Goal: Task Accomplishment & Management: Use online tool/utility

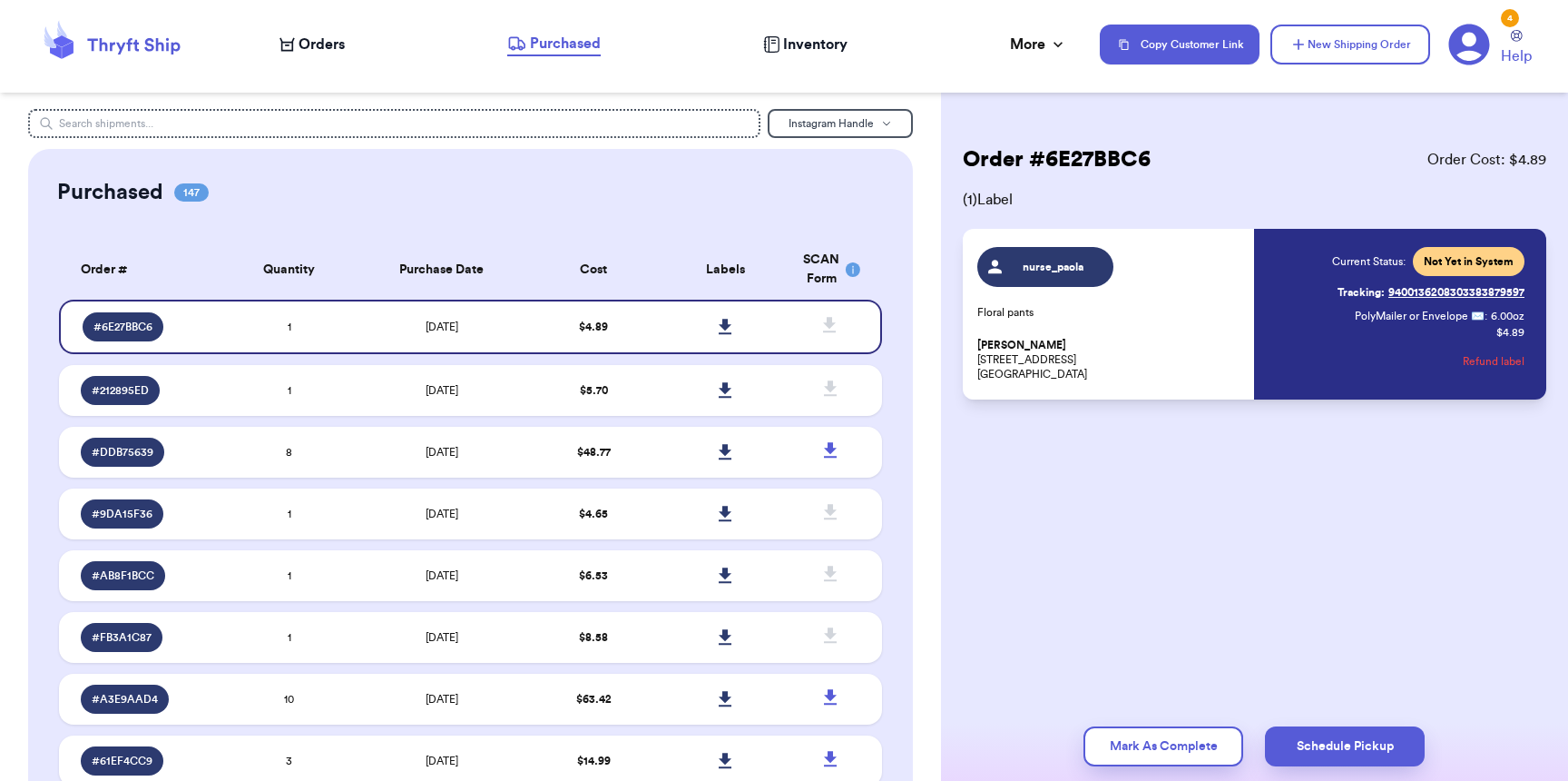
click at [283, 35] on div "Orders" at bounding box center [312, 45] width 65 height 22
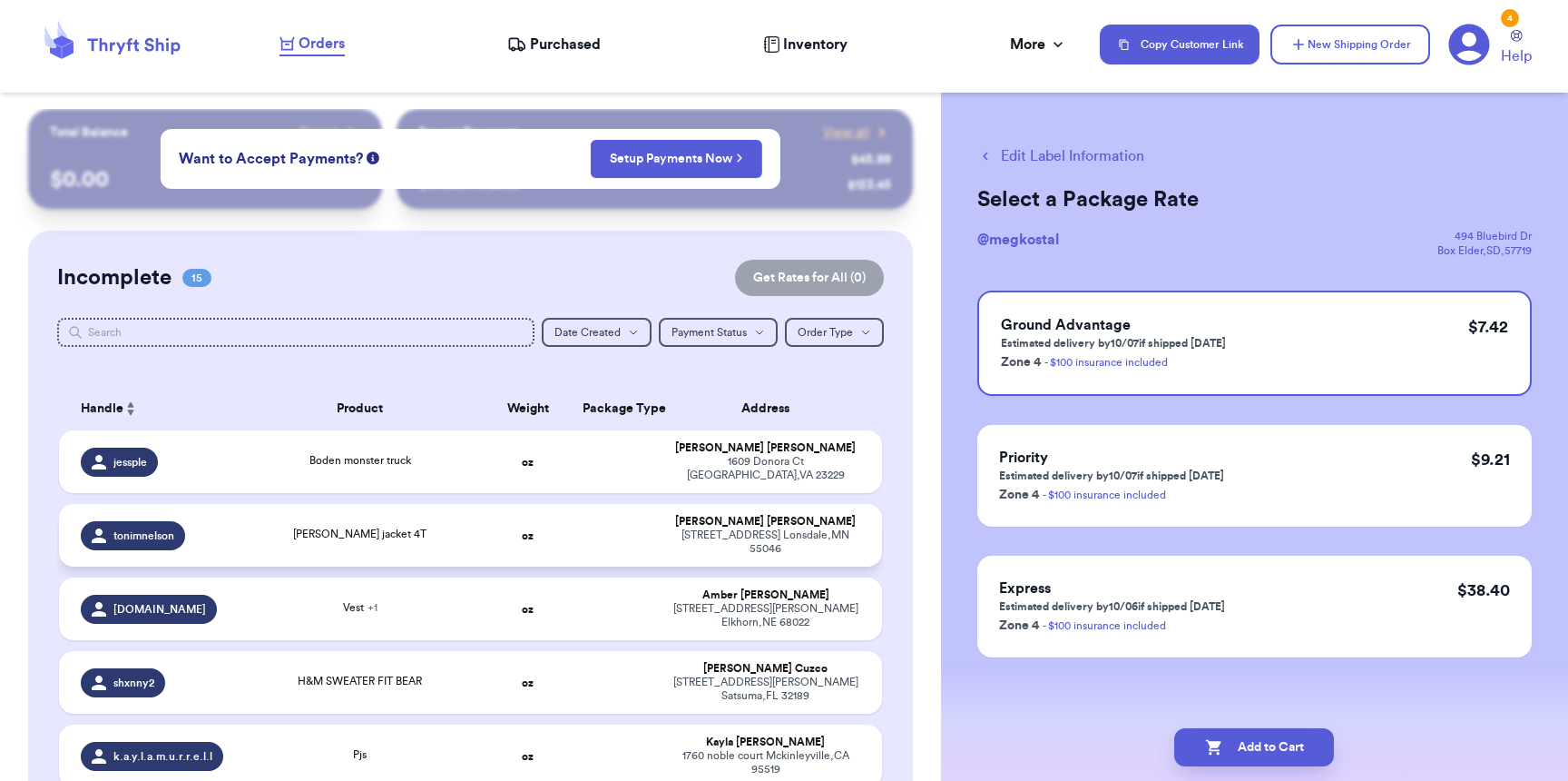
click at [579, 520] on td at bounding box center [615, 535] width 88 height 63
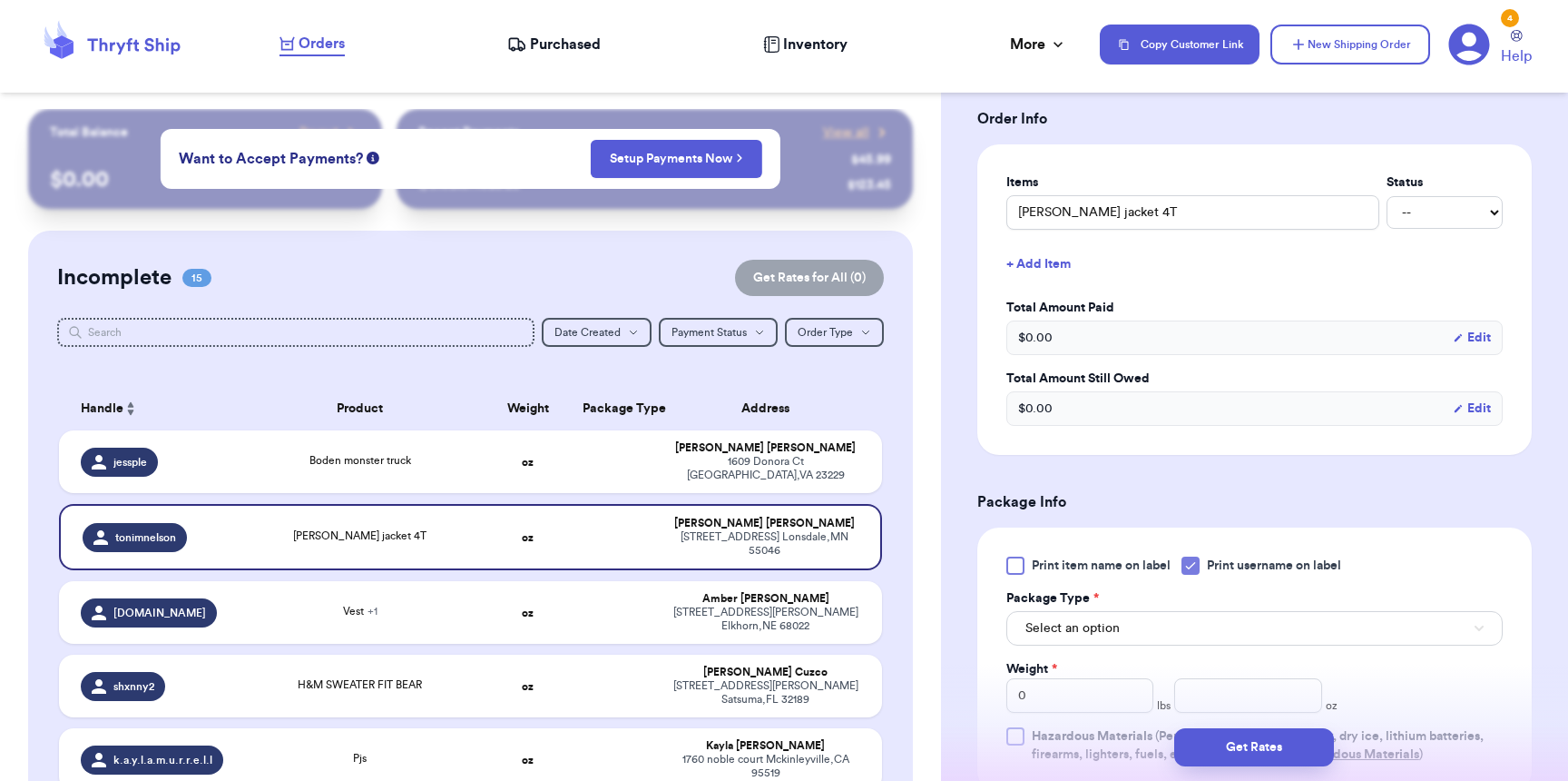
scroll to position [602, 0]
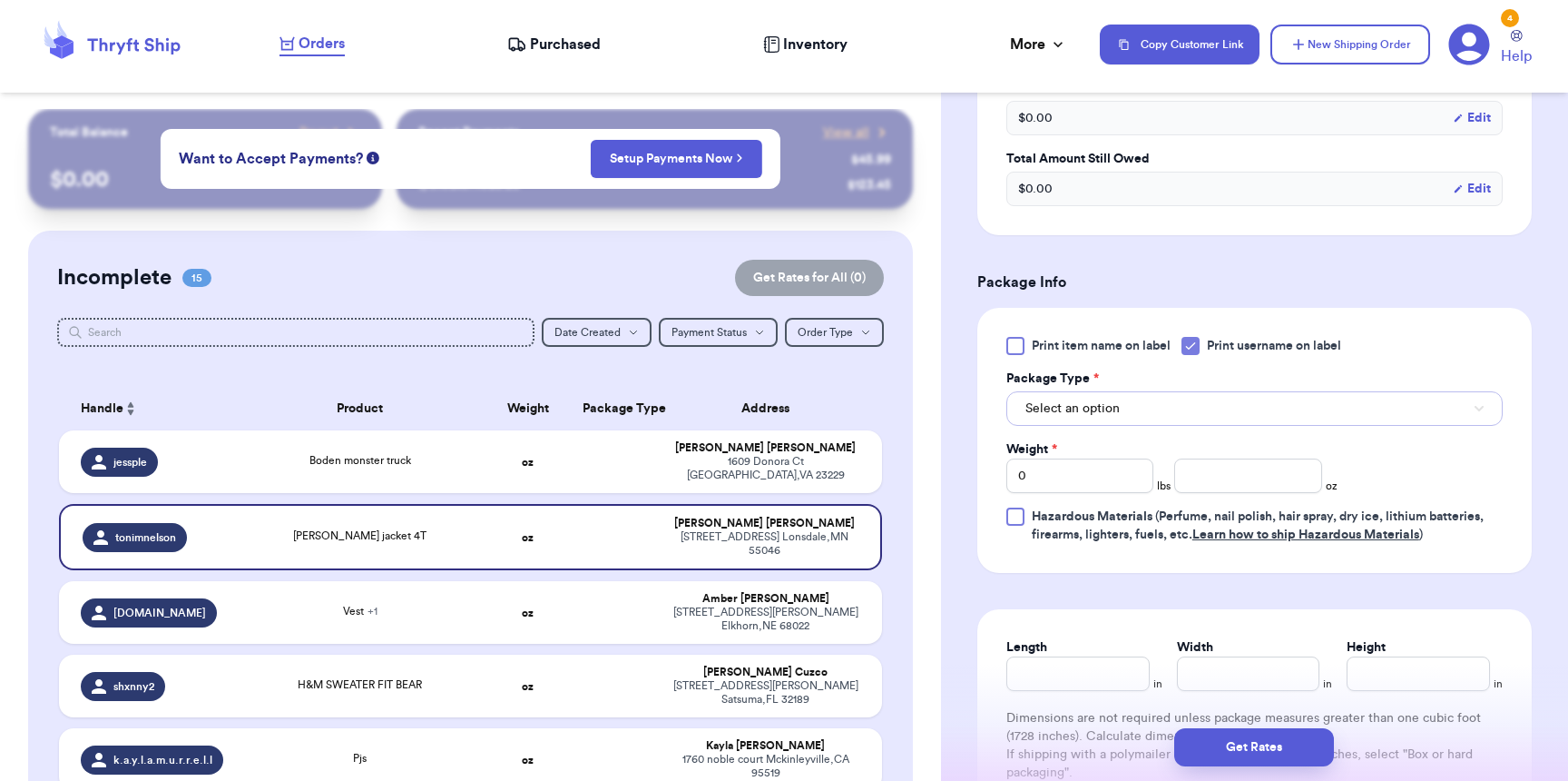
click at [1126, 420] on button "Select an option" at bounding box center [1255, 408] width 496 height 35
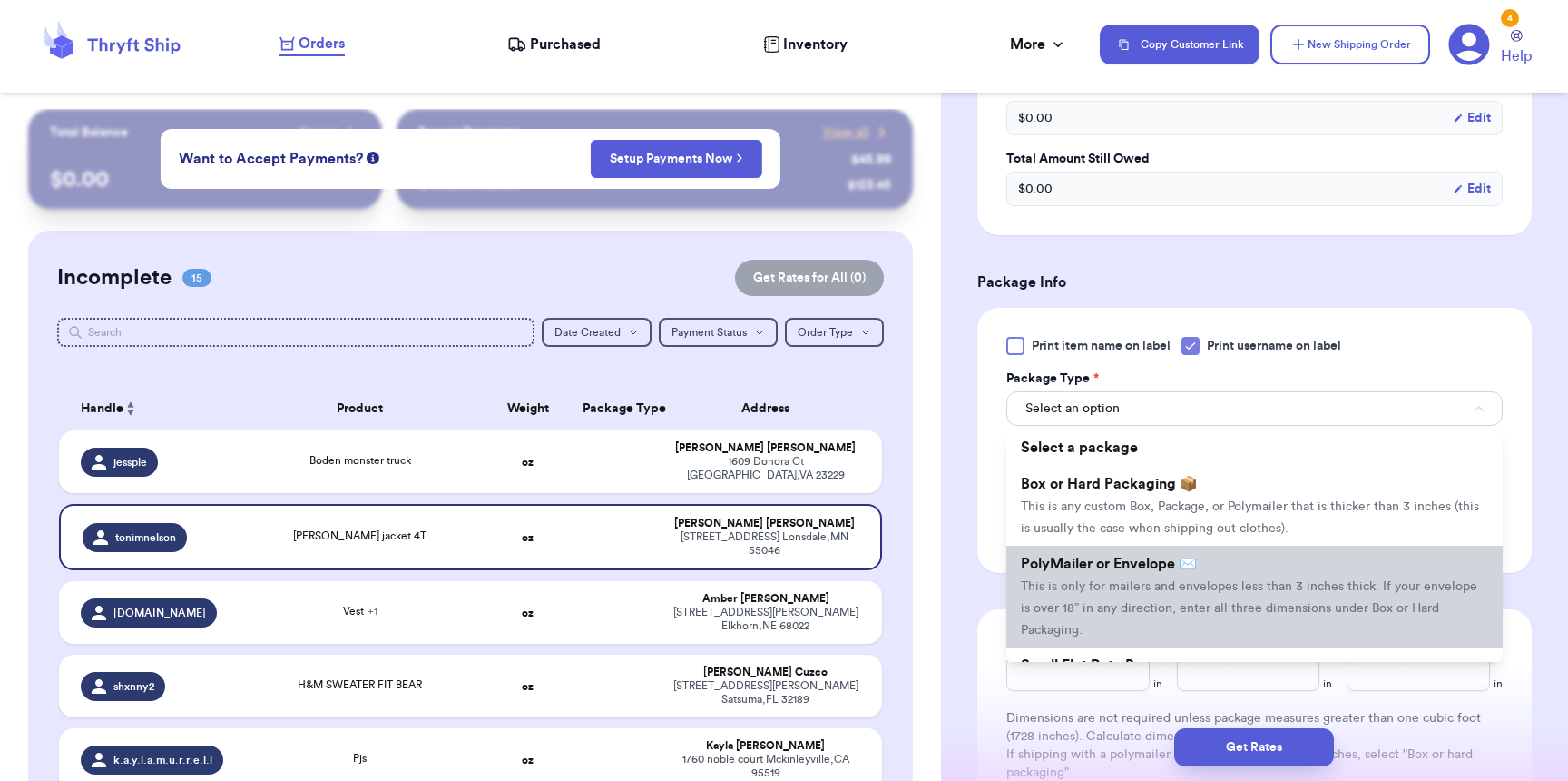
click at [1106, 594] on span "This is only for mailers and envelopes less than 3 inches thick. If your envelo…" at bounding box center [1249, 608] width 456 height 57
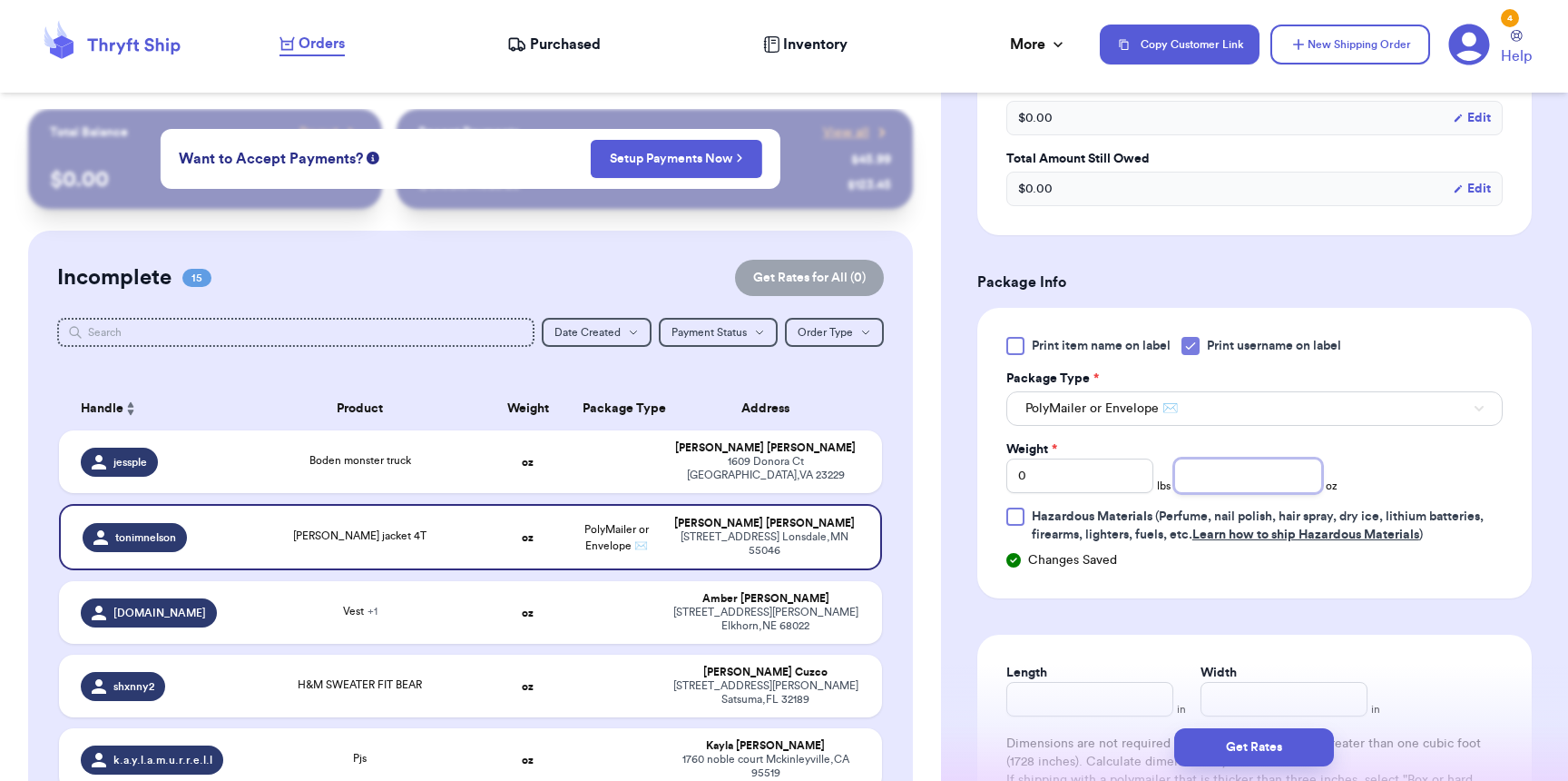
click at [1272, 477] on input "number" at bounding box center [1248, 475] width 147 height 35
type input "5"
type input "9"
type input "8"
click at [1269, 752] on button "Get Rates" at bounding box center [1254, 747] width 160 height 38
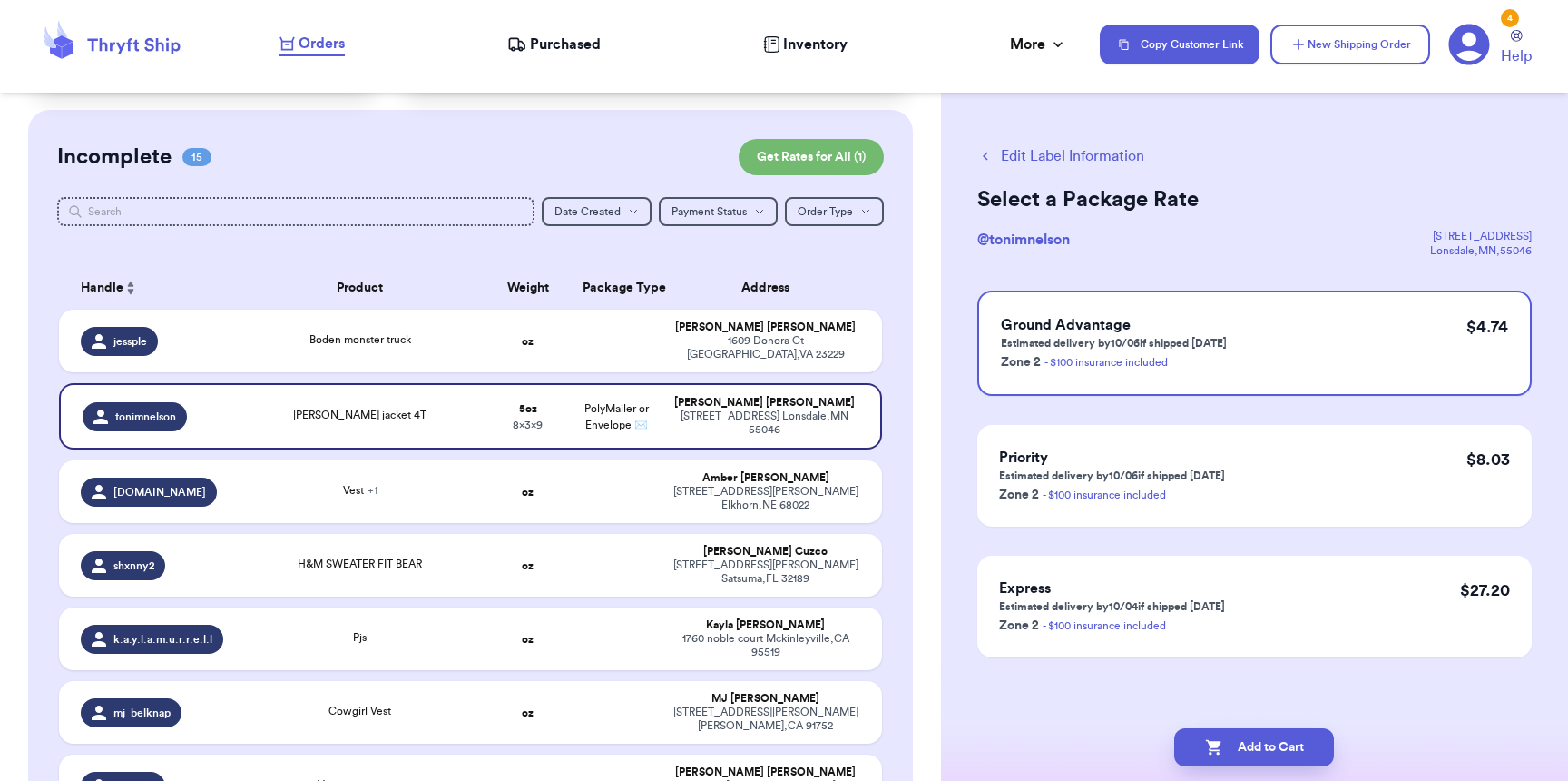
scroll to position [0, 0]
